Goal: Transaction & Acquisition: Purchase product/service

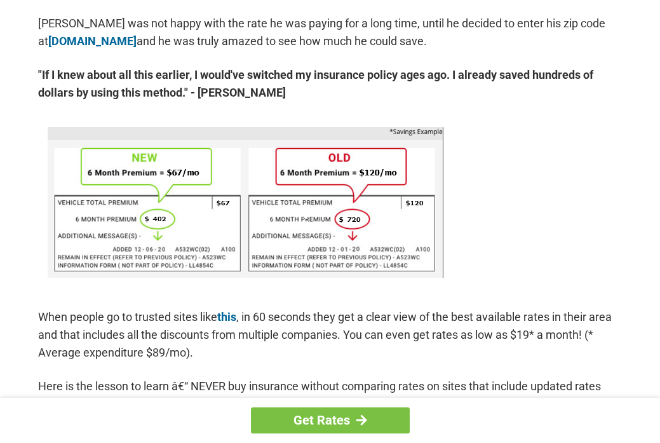
scroll to position [730, 0]
click at [157, 176] on img at bounding box center [246, 202] width 396 height 151
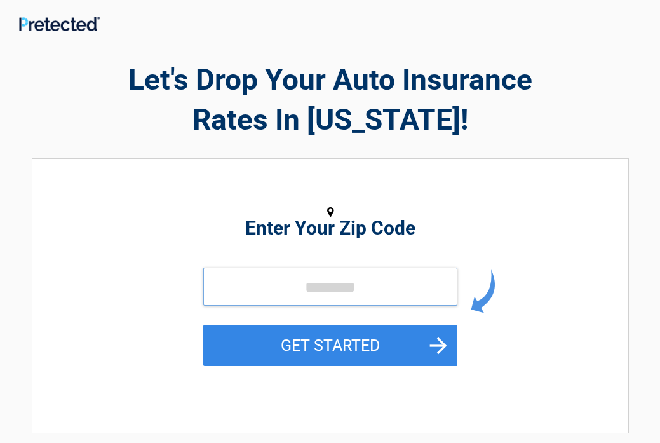
click at [246, 286] on input "tel" at bounding box center [330, 286] width 254 height 38
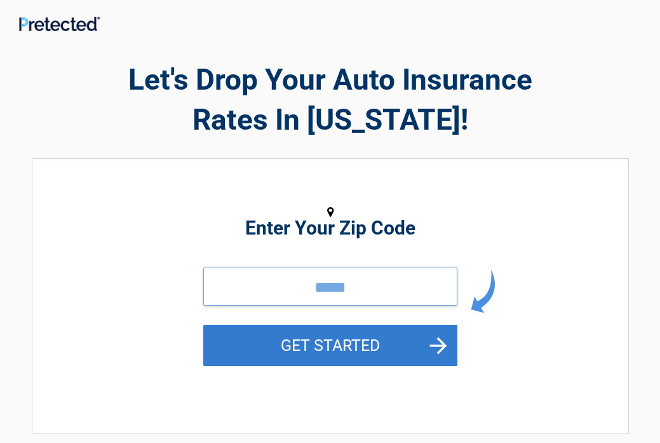
type input "*****"
click at [313, 342] on button "GET STARTED" at bounding box center [330, 345] width 254 height 41
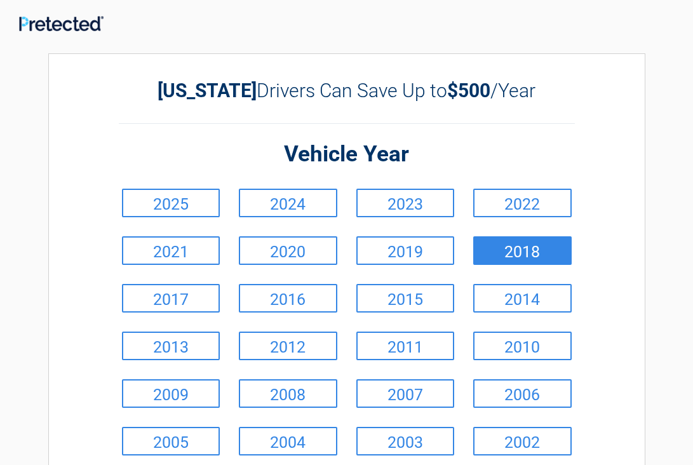
click at [488, 250] on link "2018" at bounding box center [522, 250] width 98 height 29
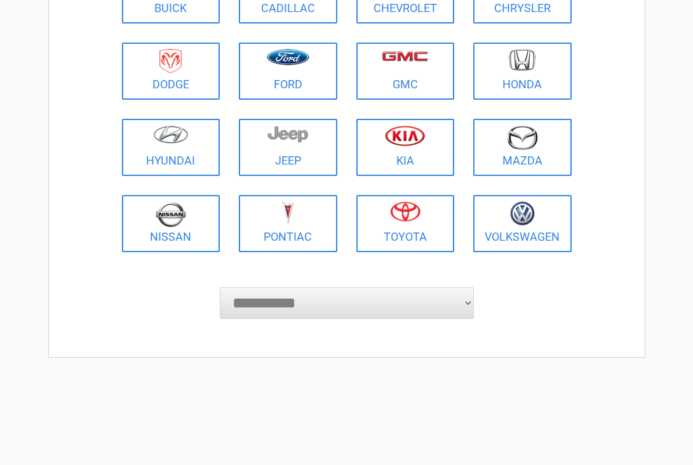
scroll to position [210, 1]
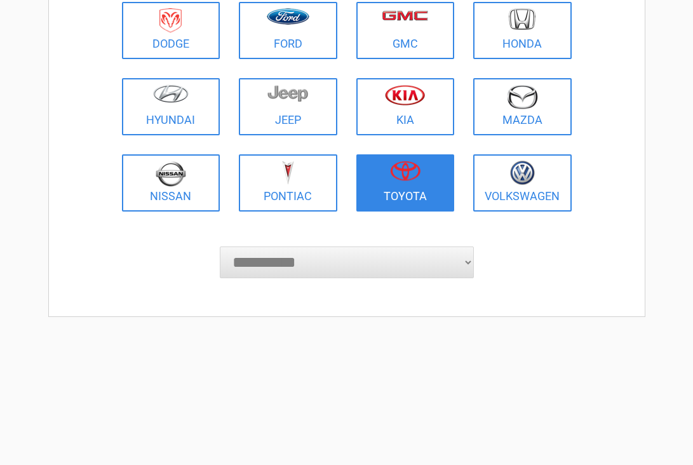
click at [397, 172] on img at bounding box center [405, 171] width 30 height 20
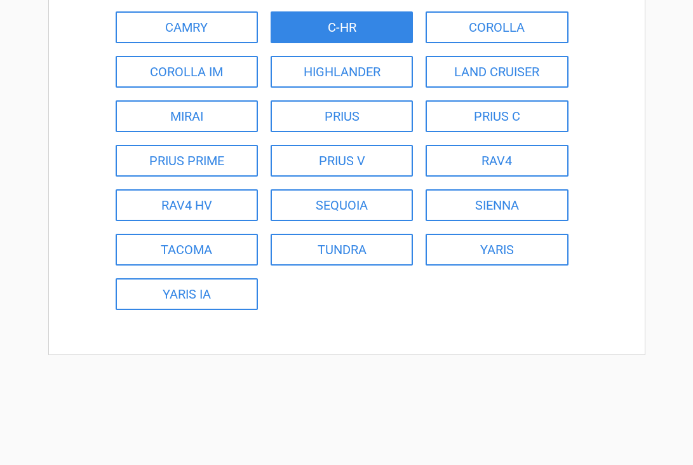
scroll to position [209, 0]
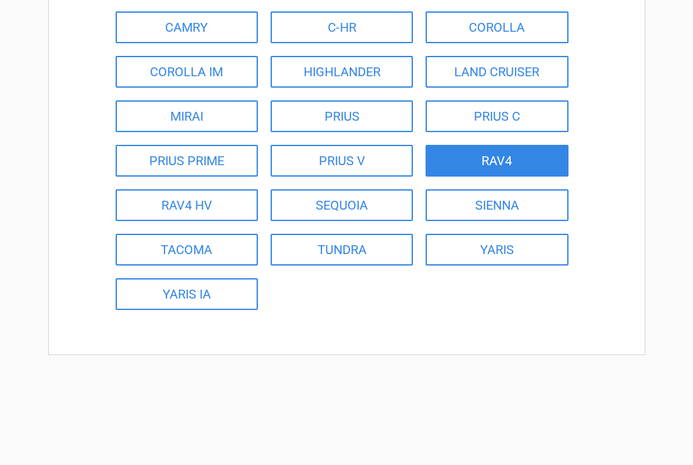
click at [476, 161] on link "RAV4" at bounding box center [497, 161] width 142 height 32
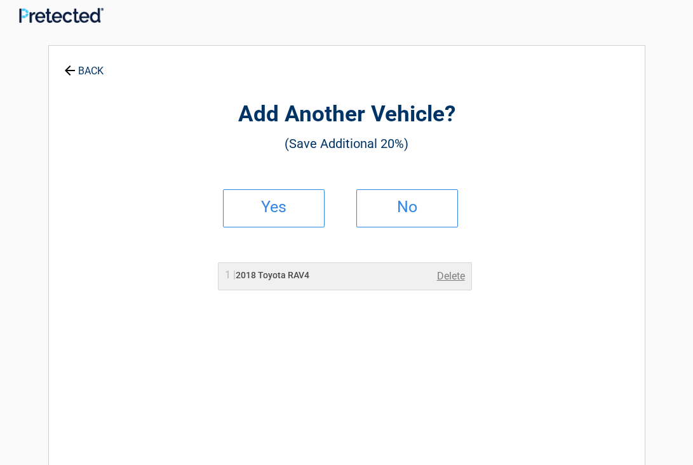
scroll to position [0, 0]
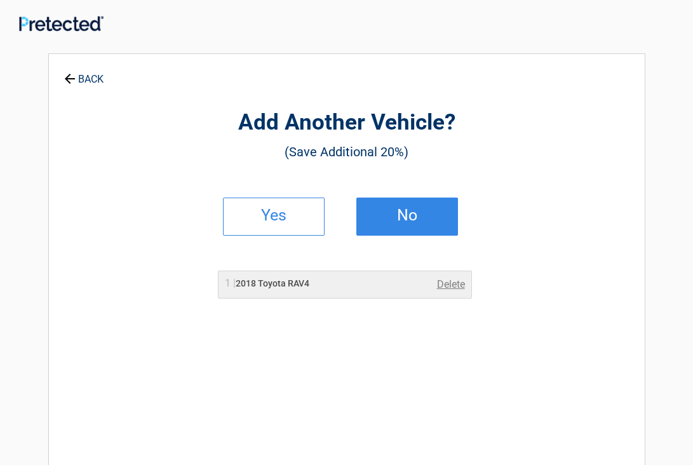
click at [420, 218] on h2 "No" at bounding box center [407, 215] width 75 height 9
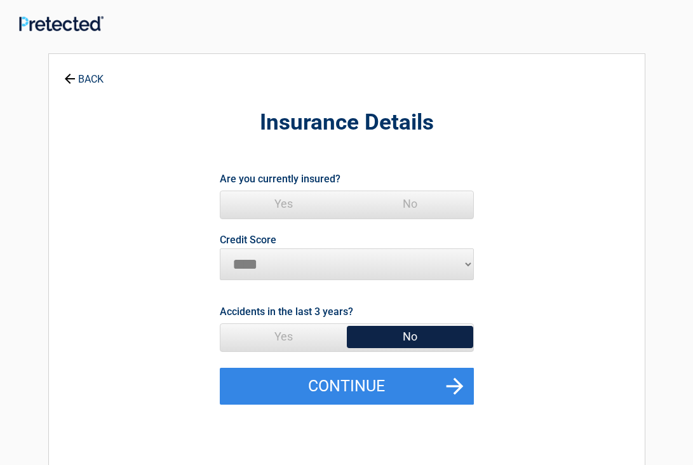
click at [286, 200] on span "Yes" at bounding box center [283, 203] width 126 height 25
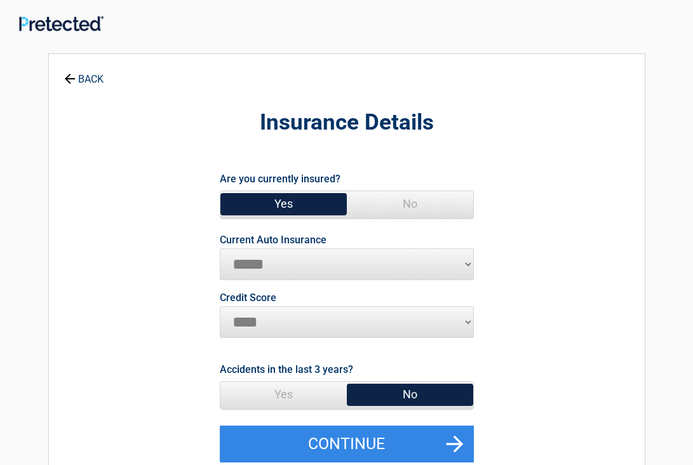
select select "**********"
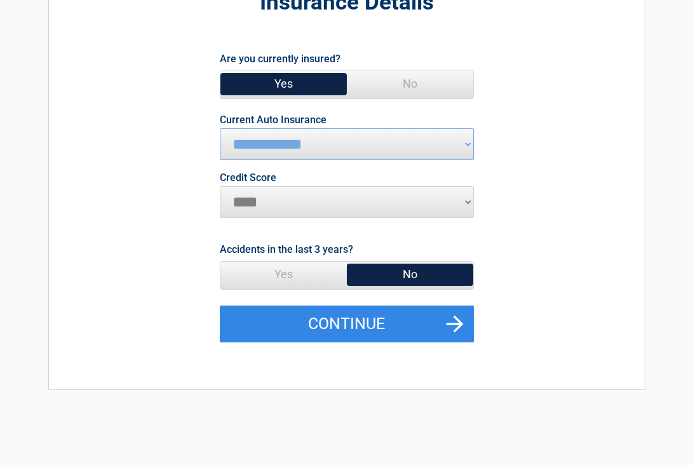
scroll to position [134, 0]
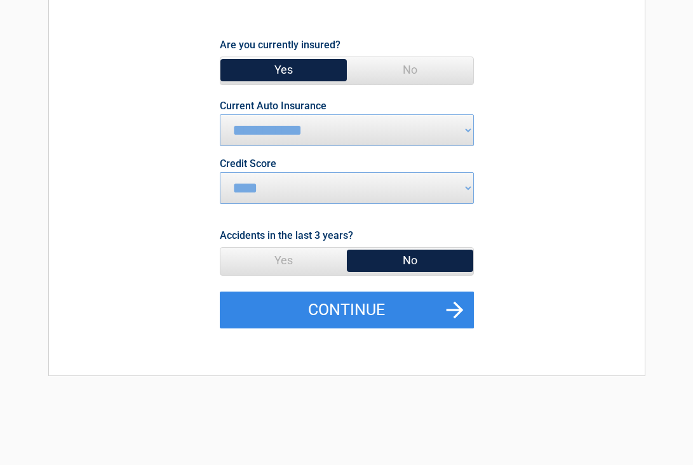
click at [356, 258] on span "No" at bounding box center [410, 260] width 126 height 25
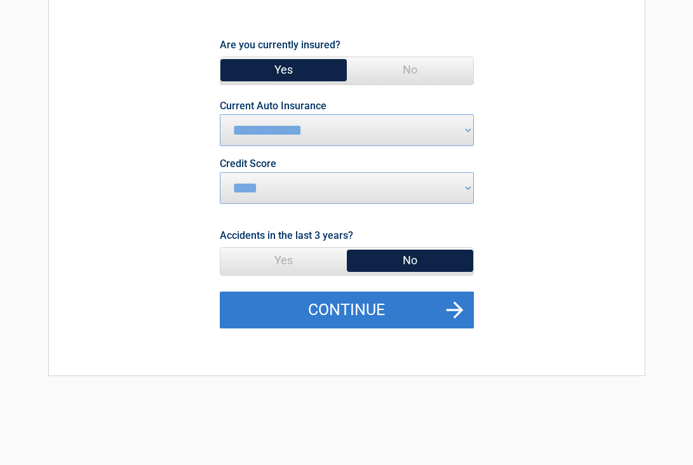
click at [333, 307] on button "Continue" at bounding box center [347, 310] width 254 height 37
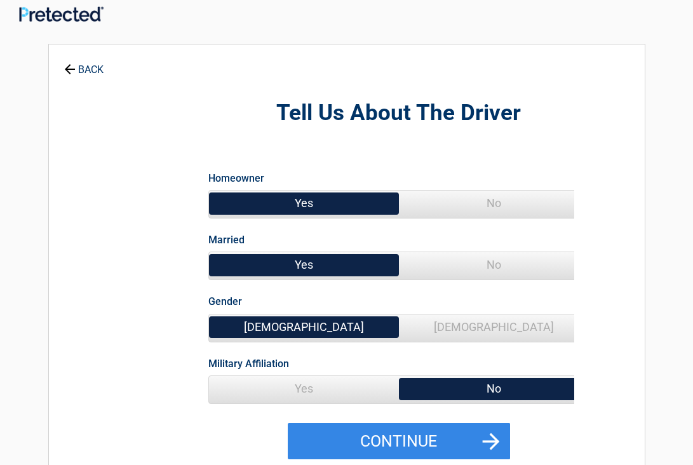
scroll to position [0, 0]
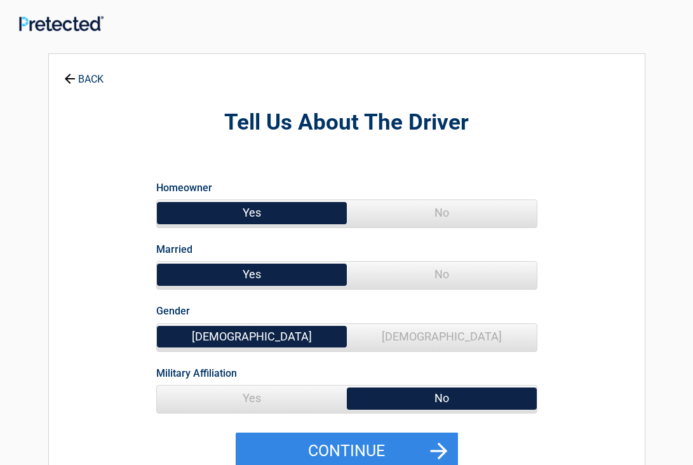
click at [410, 207] on span "No" at bounding box center [442, 212] width 190 height 25
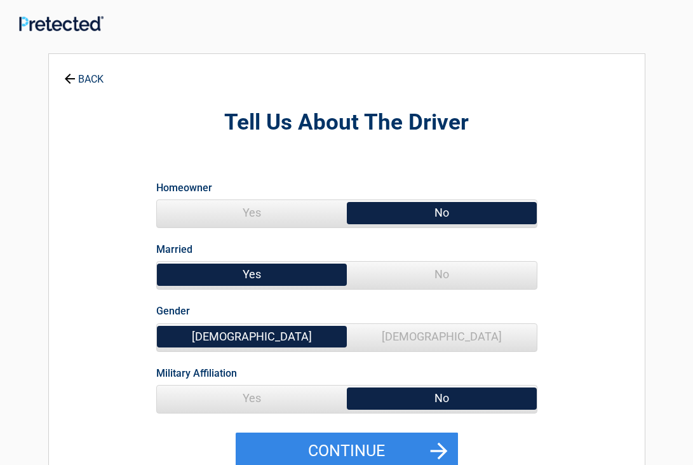
click at [421, 267] on span "No" at bounding box center [442, 274] width 190 height 25
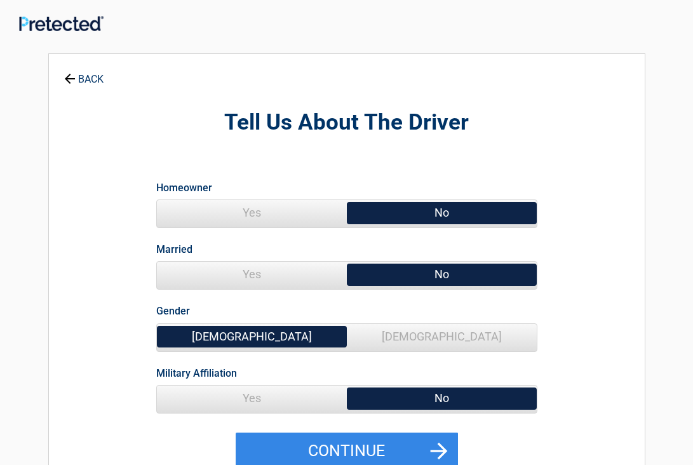
click at [428, 335] on span "[DEMOGRAPHIC_DATA]" at bounding box center [442, 336] width 190 height 25
